Goal: Information Seeking & Learning: Learn about a topic

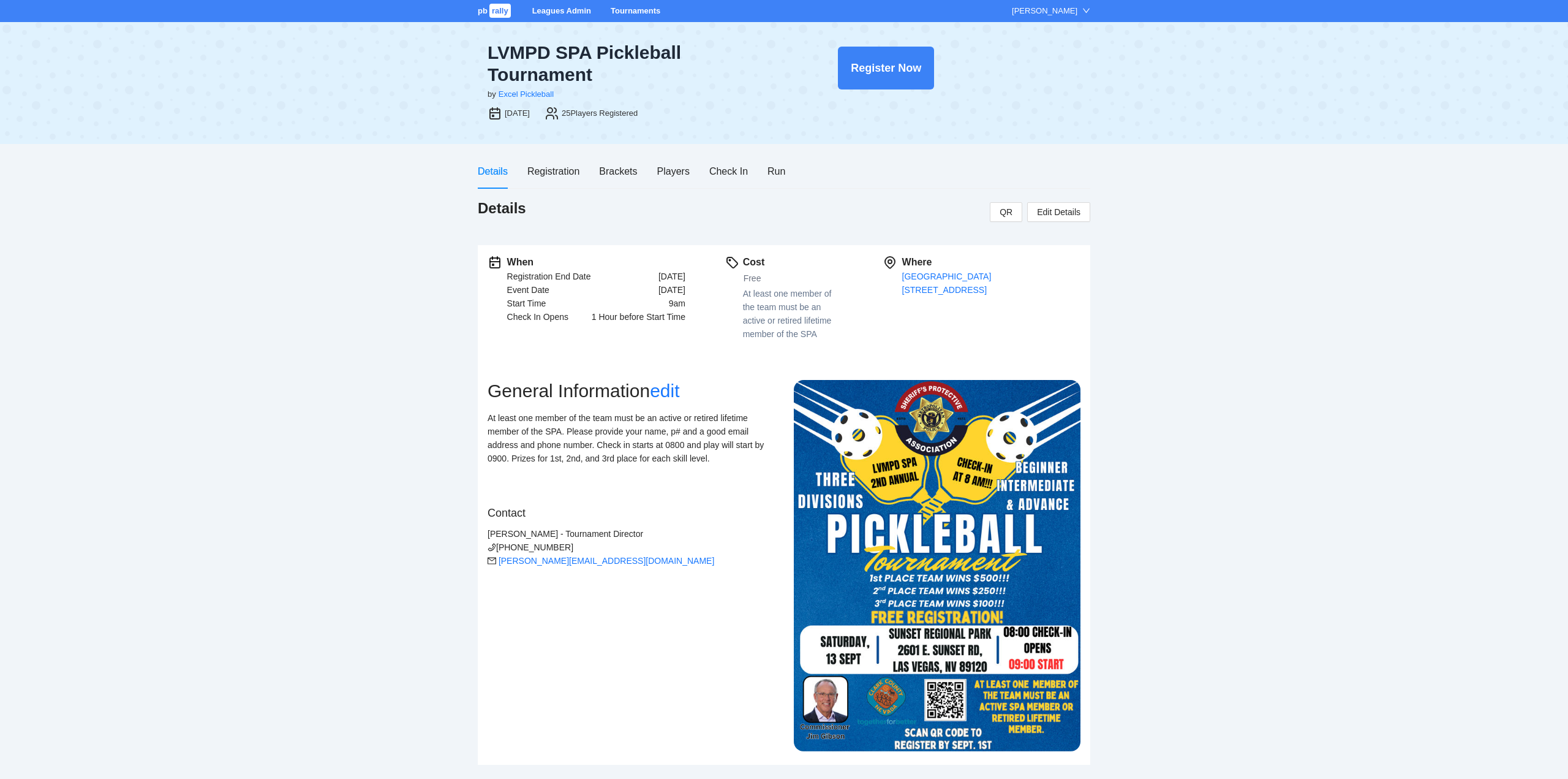
click at [619, 11] on link "Tournaments" at bounding box center [635, 11] width 49 height 10
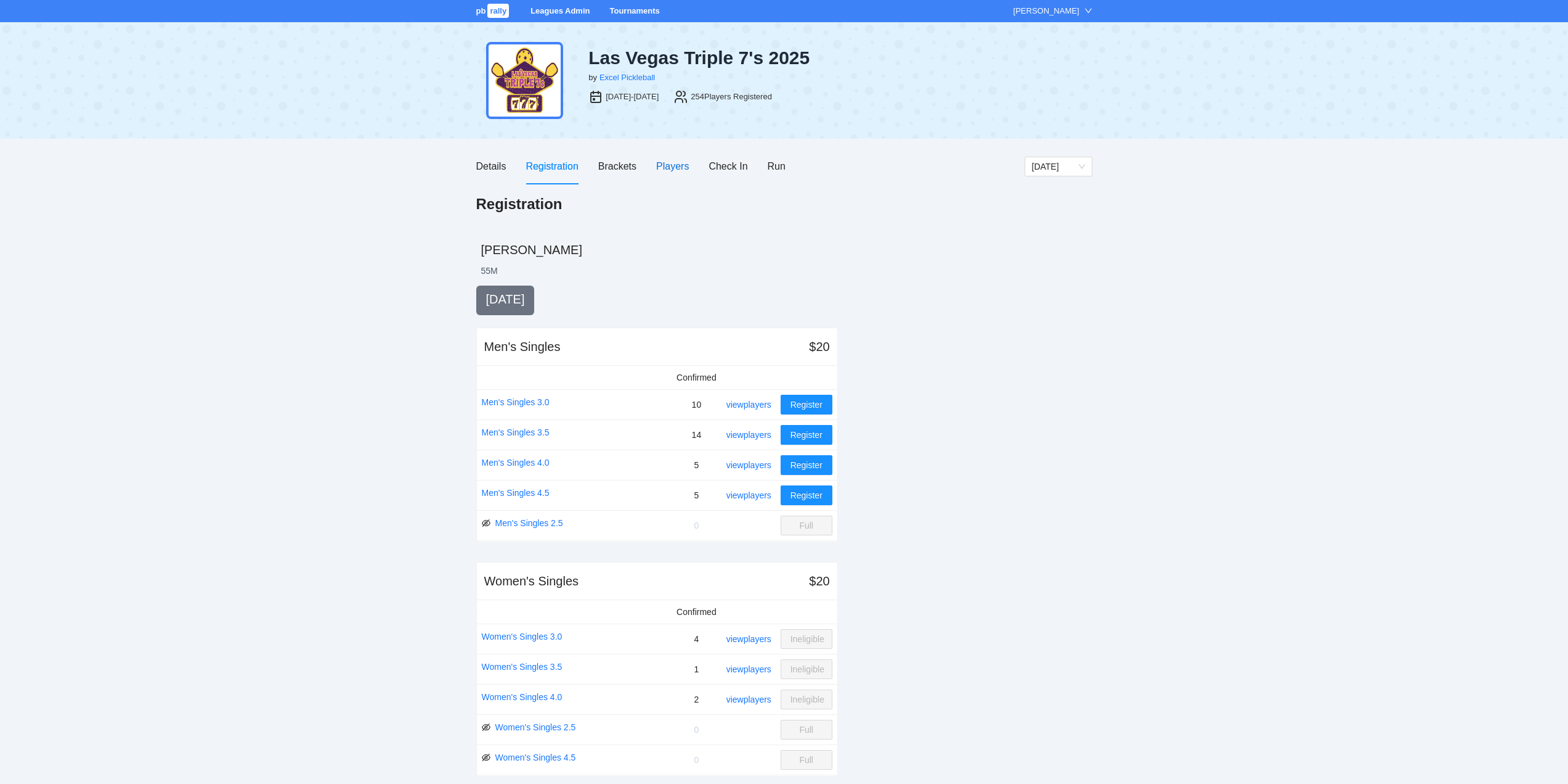
click at [667, 162] on div "Players" at bounding box center [673, 166] width 33 height 16
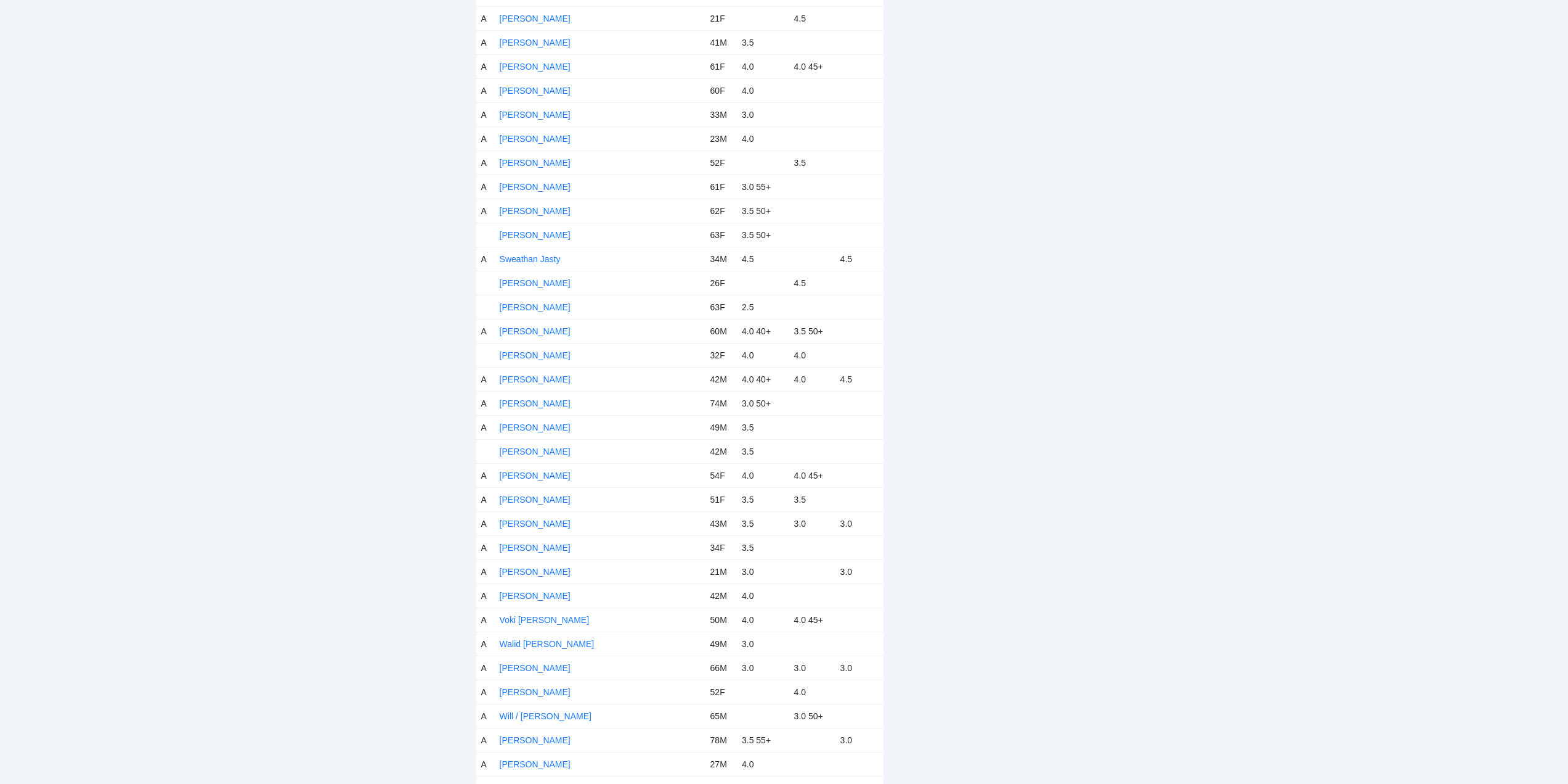
scroll to position [5589, 0]
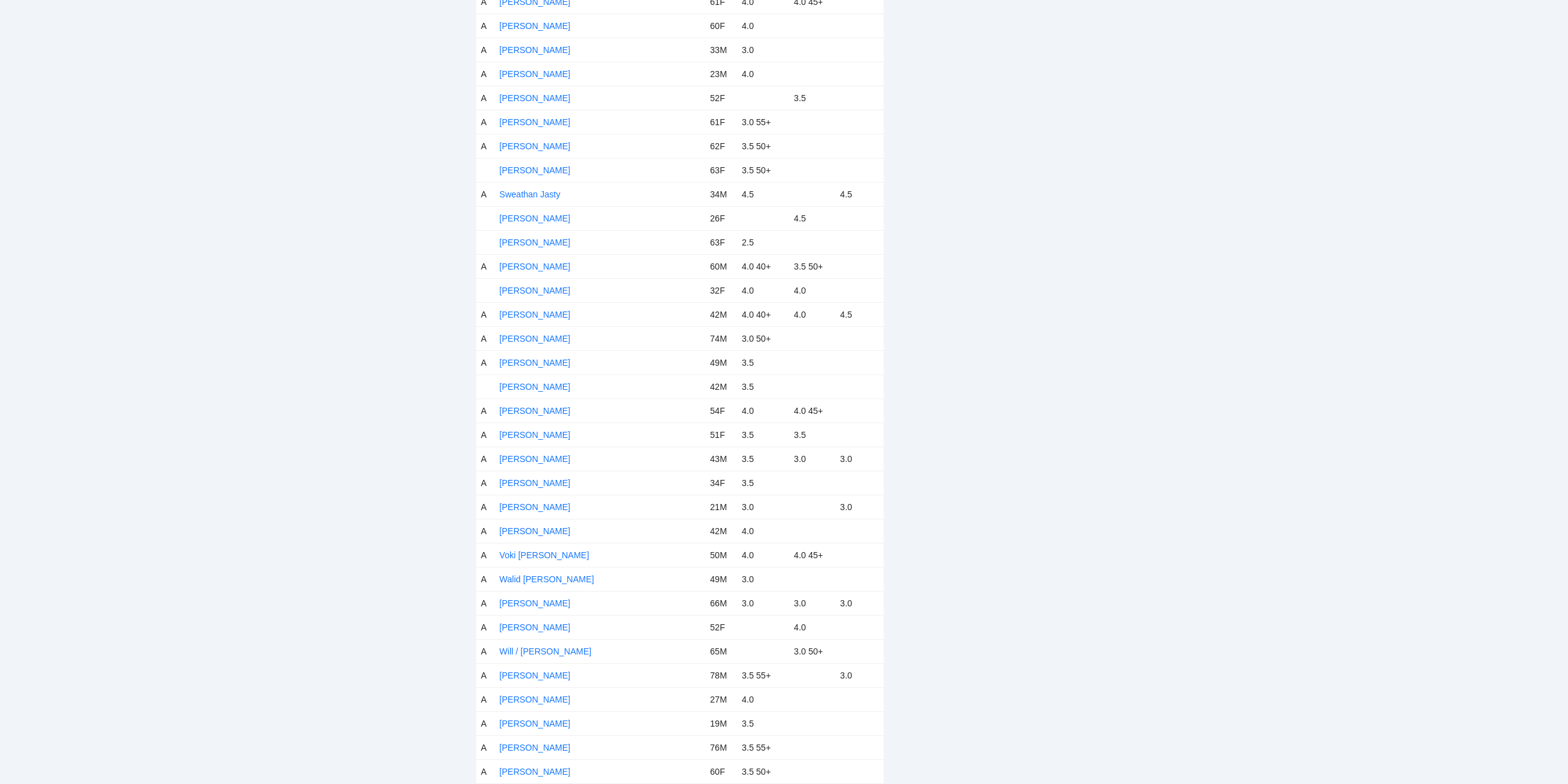
drag, startPoint x: 498, startPoint y: 271, endPoint x: 732, endPoint y: 791, distance: 570.2
copy tbody "Player Age Doubles Mixed Singles A"
click at [637, 496] on td "[PERSON_NAME]" at bounding box center [600, 506] width 211 height 24
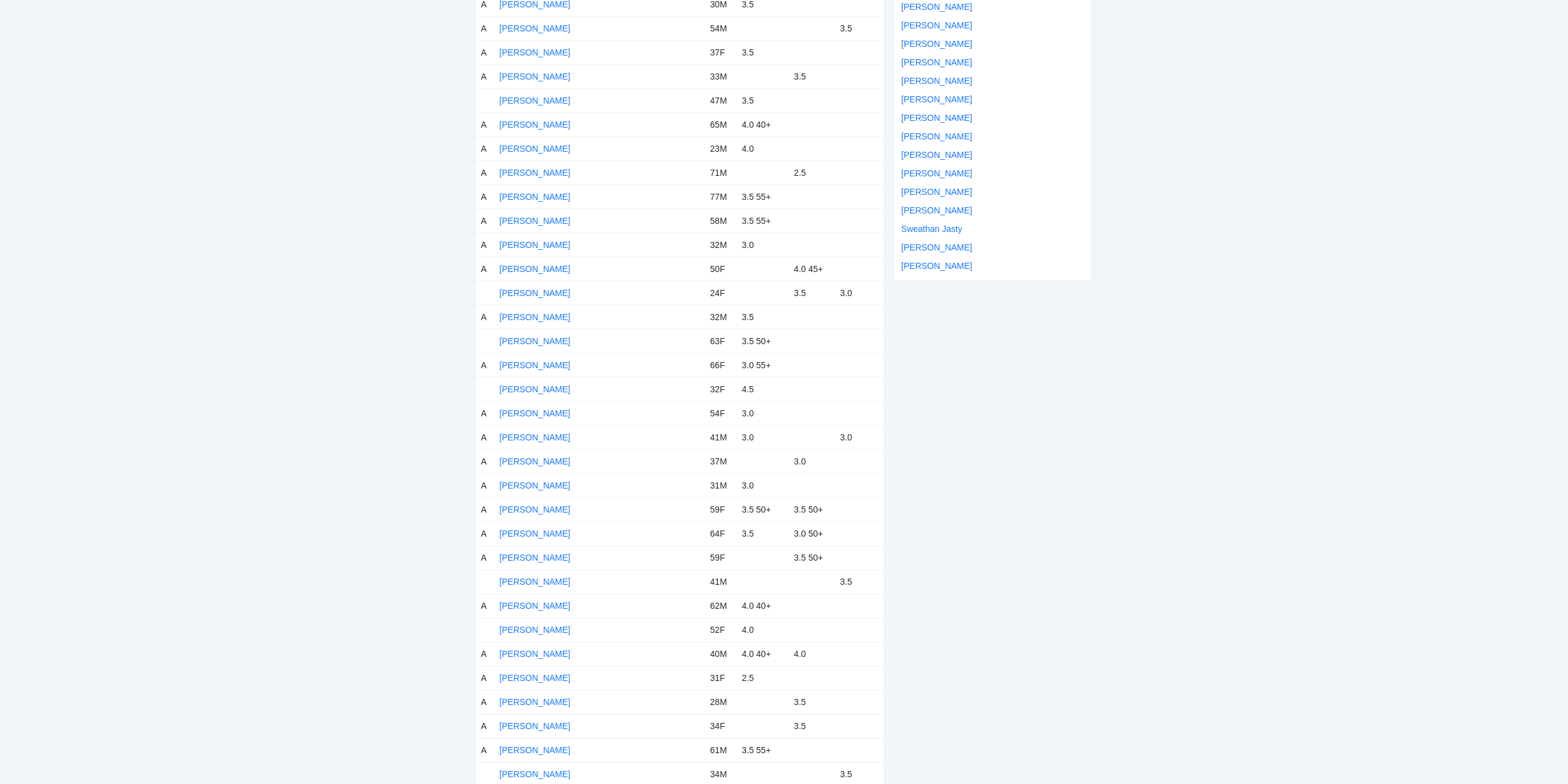
scroll to position [40, 0]
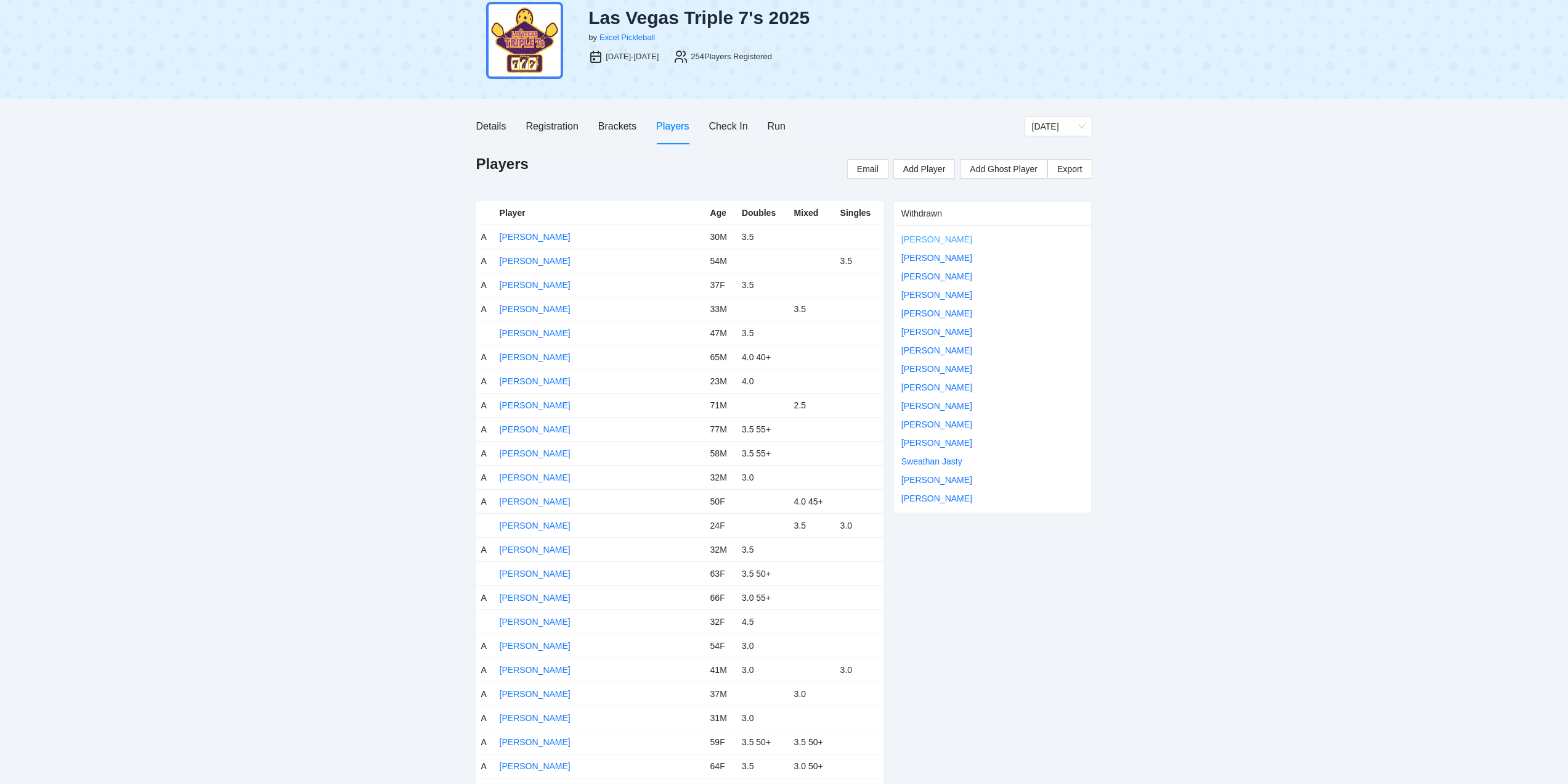
click at [913, 240] on link "[PERSON_NAME]" at bounding box center [936, 239] width 71 height 10
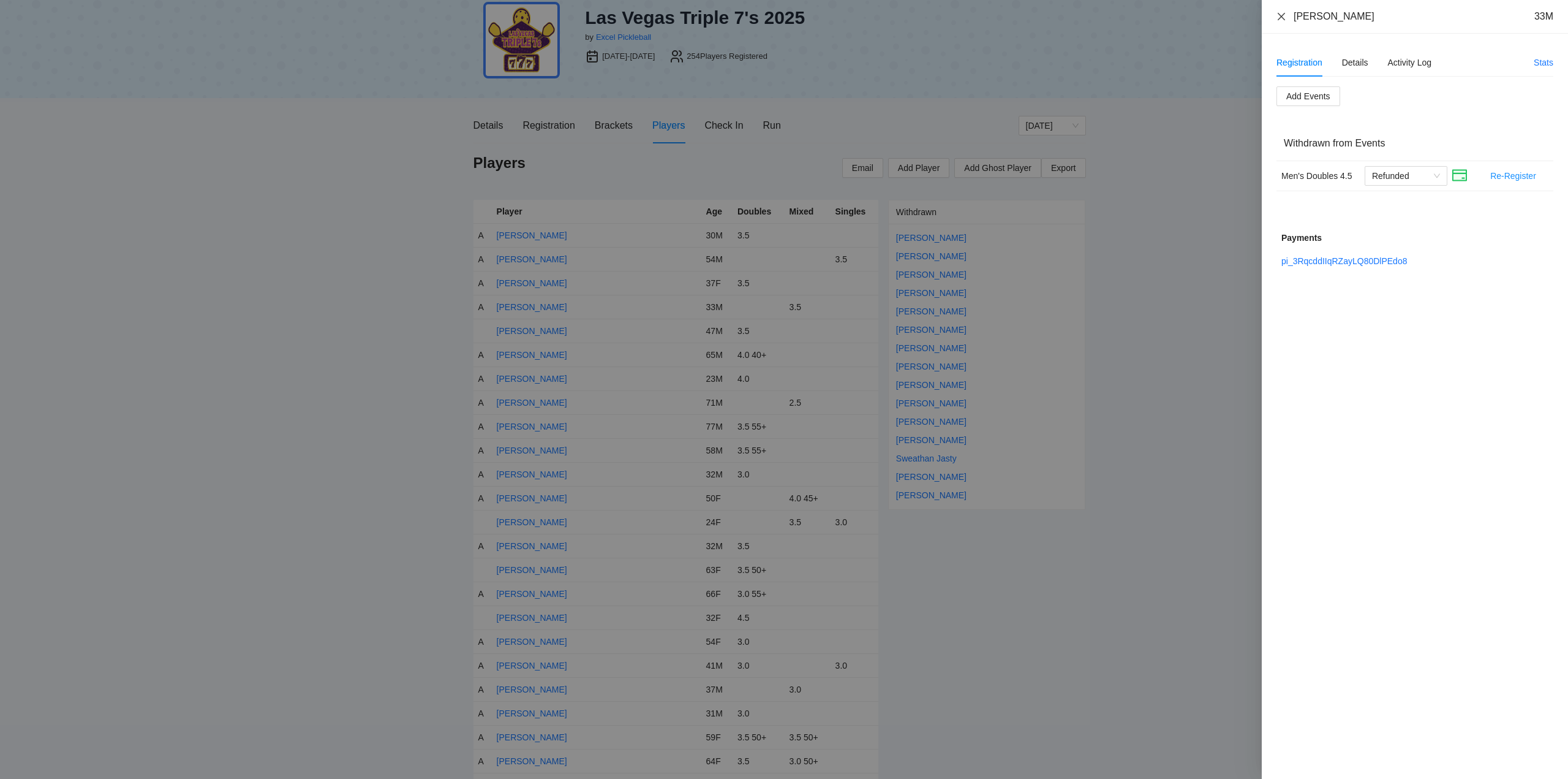
click at [1284, 14] on icon "close" at bounding box center [1281, 16] width 10 height 10
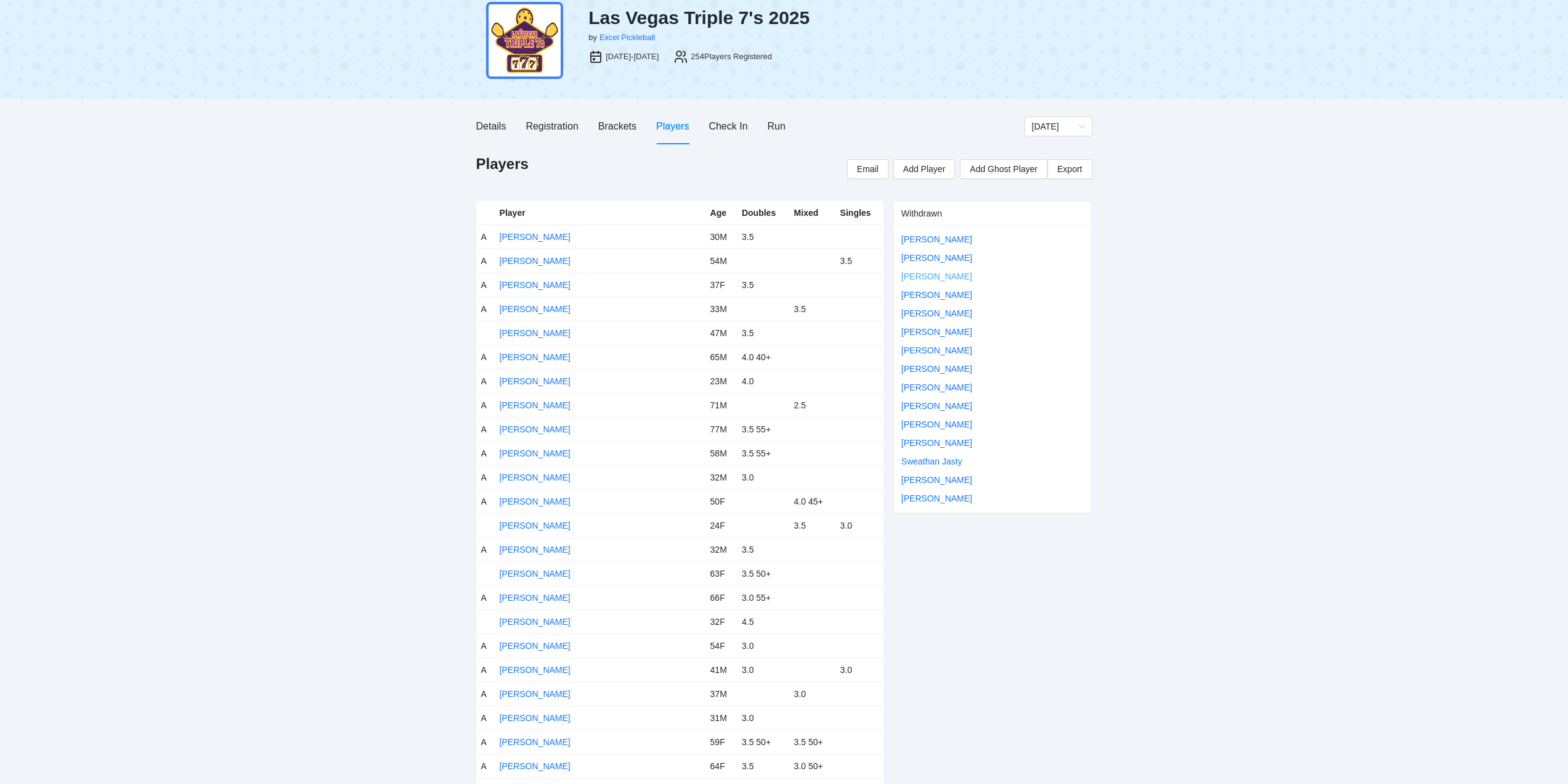
click at [940, 276] on link "[PERSON_NAME]" at bounding box center [936, 276] width 71 height 10
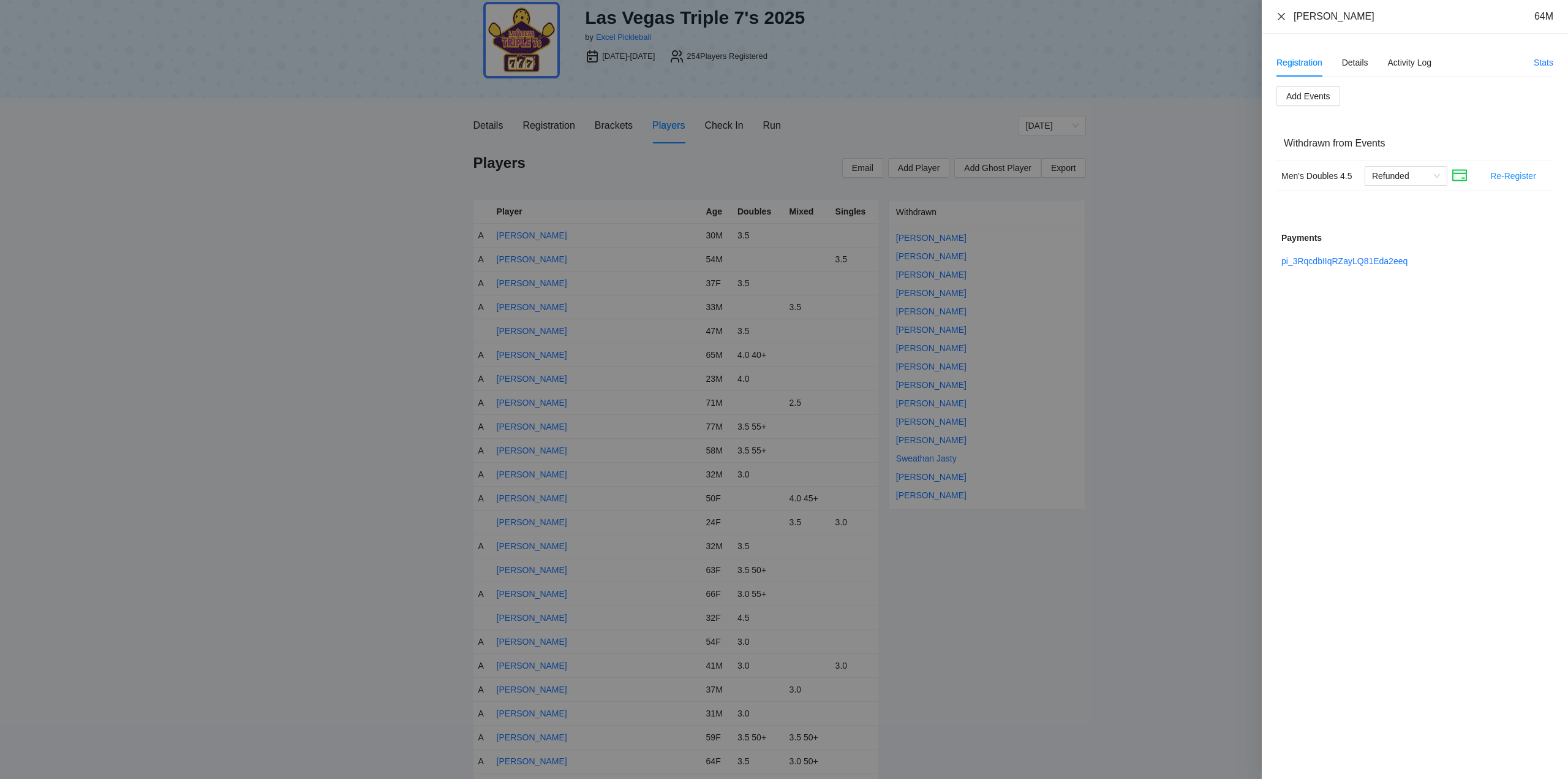
click at [1280, 12] on icon "close" at bounding box center [1281, 16] width 10 height 10
